Goal: Transaction & Acquisition: Purchase product/service

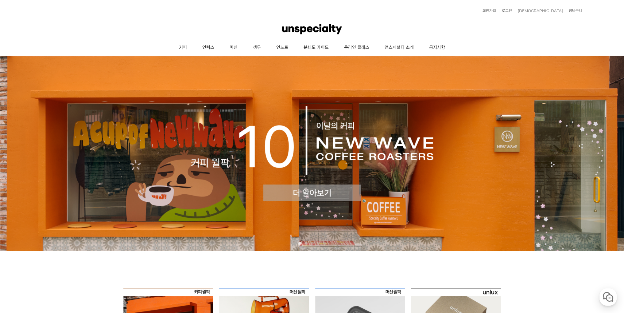
click at [185, 46] on link "커피" at bounding box center [182, 47] width 23 height 15
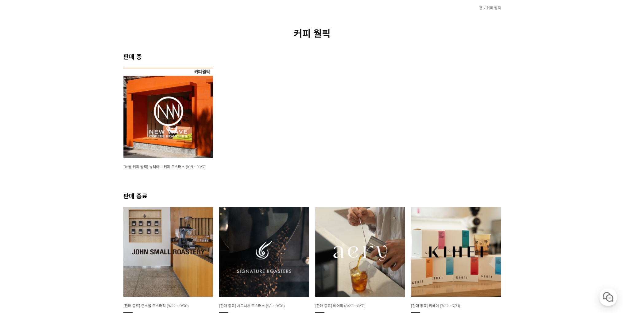
scroll to position [123, 0]
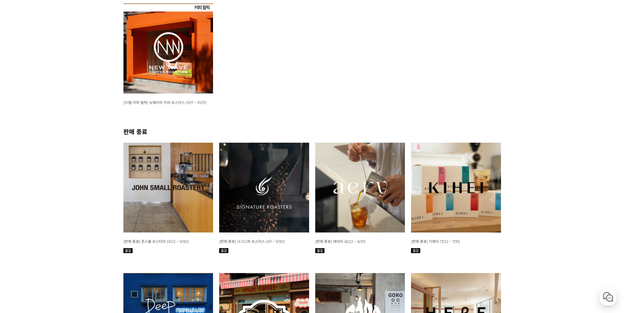
click at [167, 57] on img at bounding box center [168, 48] width 90 height 90
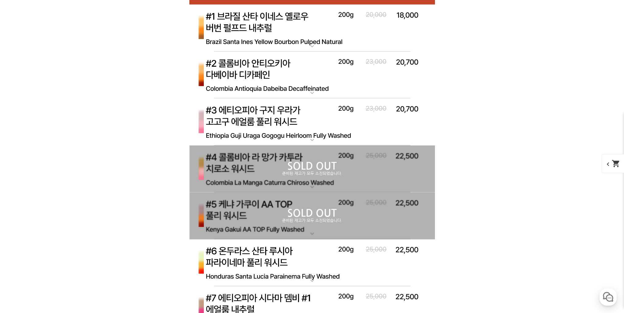
scroll to position [1727, 0]
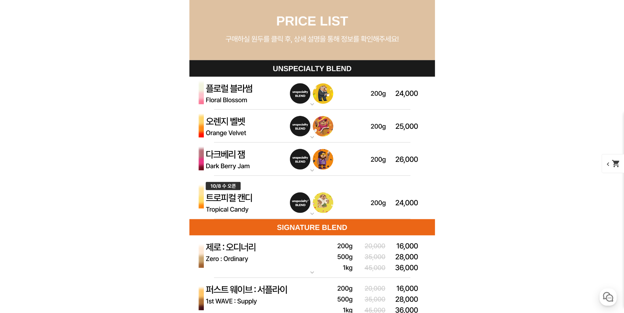
click at [236, 199] on img at bounding box center [312, 198] width 246 height 44
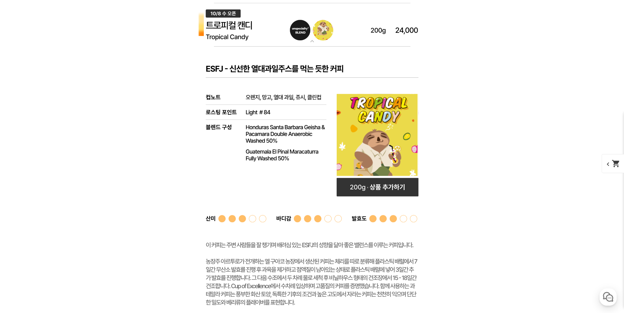
scroll to position [1788, 0]
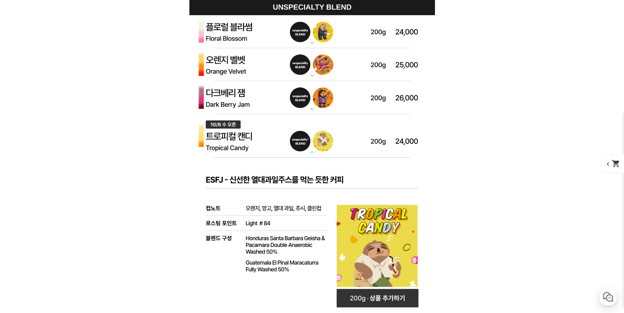
click at [256, 133] on img at bounding box center [312, 136] width 246 height 44
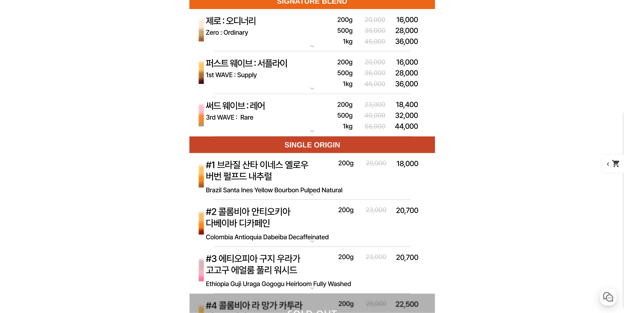
scroll to position [2003, 0]
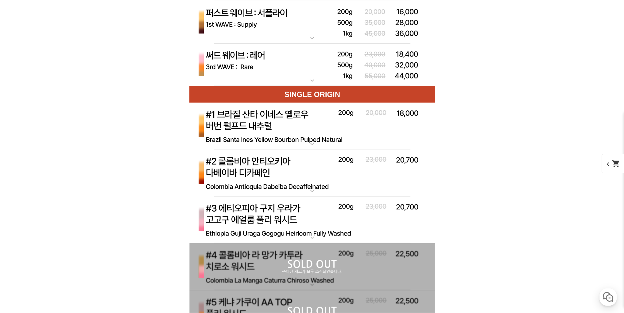
click at [263, 75] on img at bounding box center [312, 65] width 246 height 43
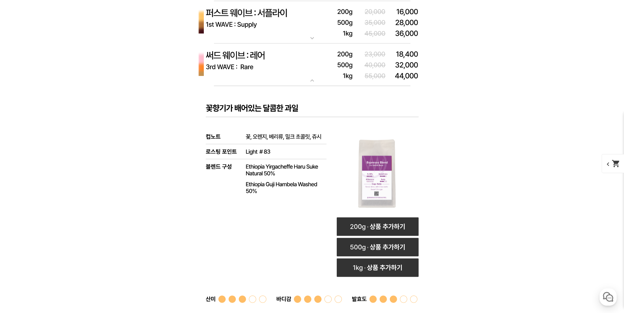
click at [264, 66] on img at bounding box center [312, 65] width 246 height 43
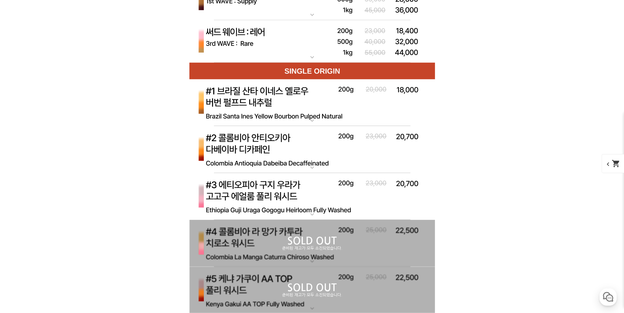
scroll to position [2034, 0]
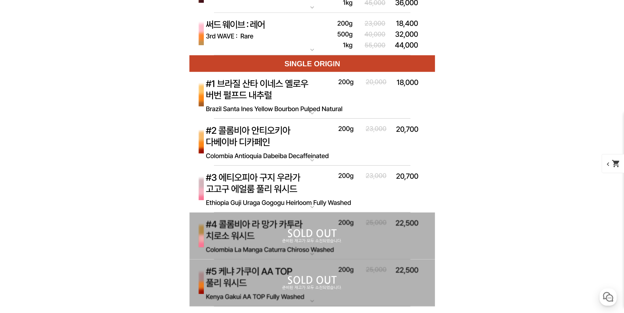
click at [273, 85] on img at bounding box center [312, 95] width 246 height 47
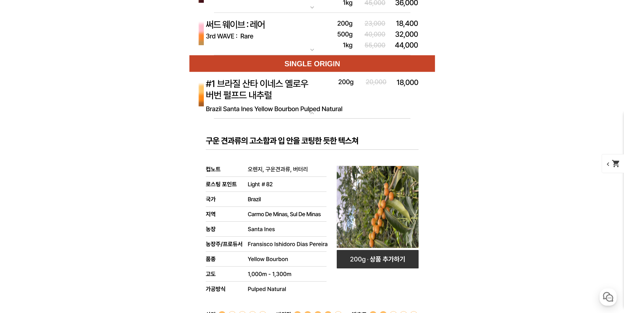
click at [273, 85] on img at bounding box center [312, 95] width 246 height 47
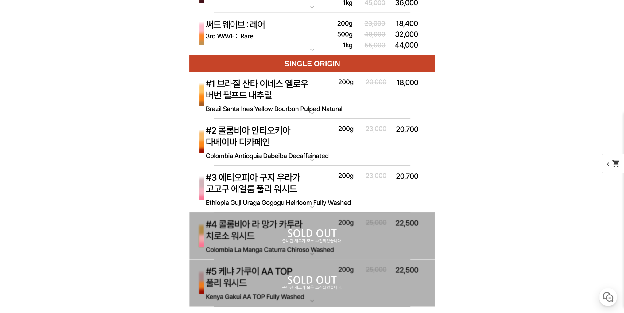
click at [270, 181] on img at bounding box center [312, 189] width 246 height 47
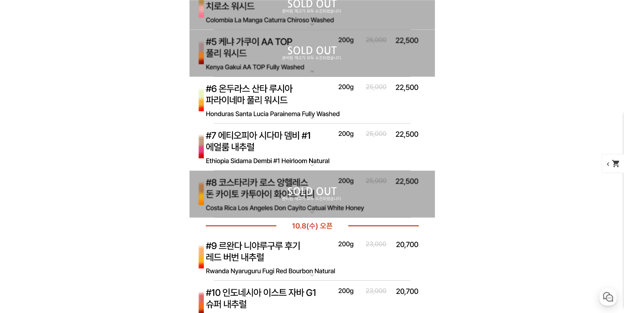
scroll to position [2556, 0]
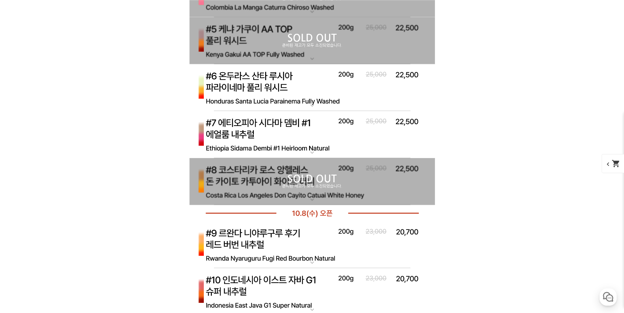
click at [263, 174] on p "SOLD OUT" at bounding box center [312, 179] width 246 height 10
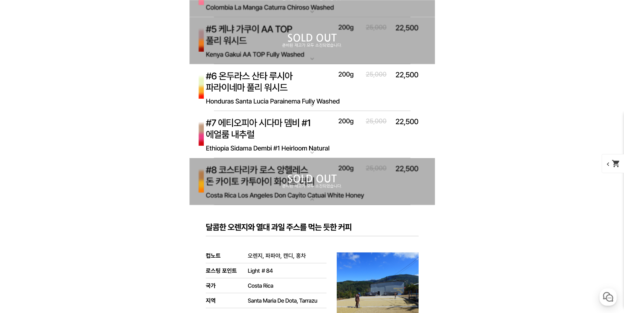
click at [263, 174] on p "SOLD OUT" at bounding box center [312, 179] width 246 height 10
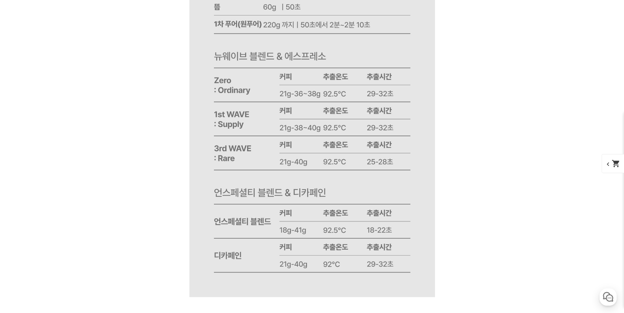
scroll to position [7885, 0]
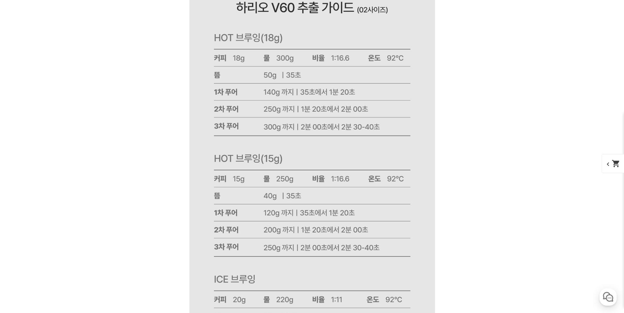
scroll to position [7547, 0]
